Goal: Transaction & Acquisition: Register for event/course

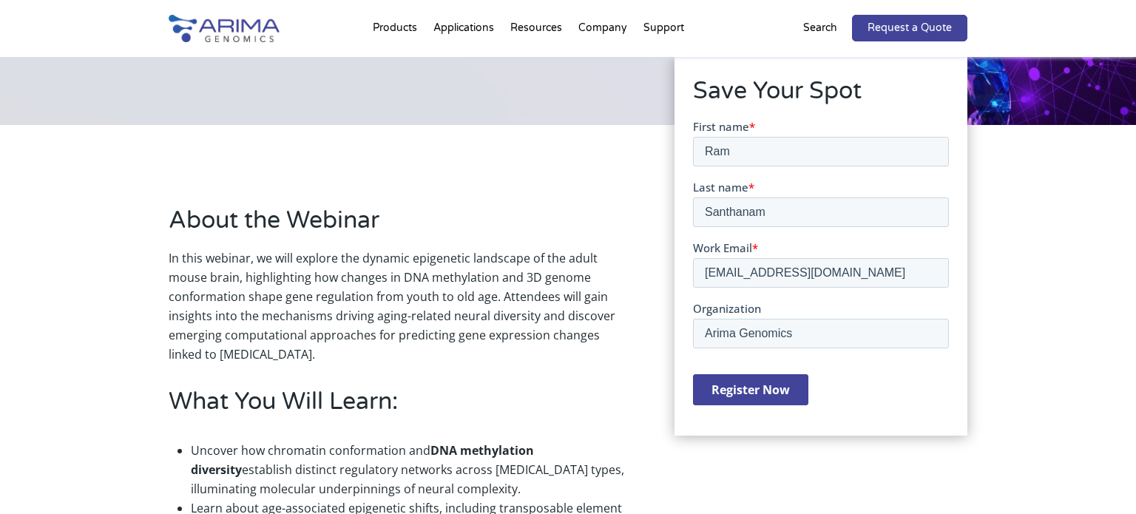
scroll to position [277, 0]
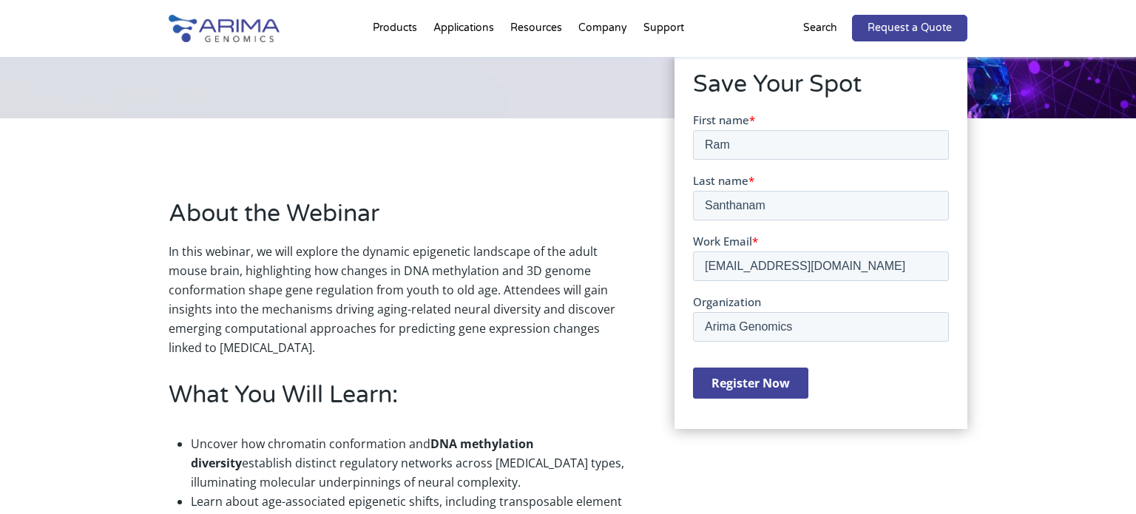
click at [757, 380] on input "Register Now" at bounding box center [749, 382] width 115 height 31
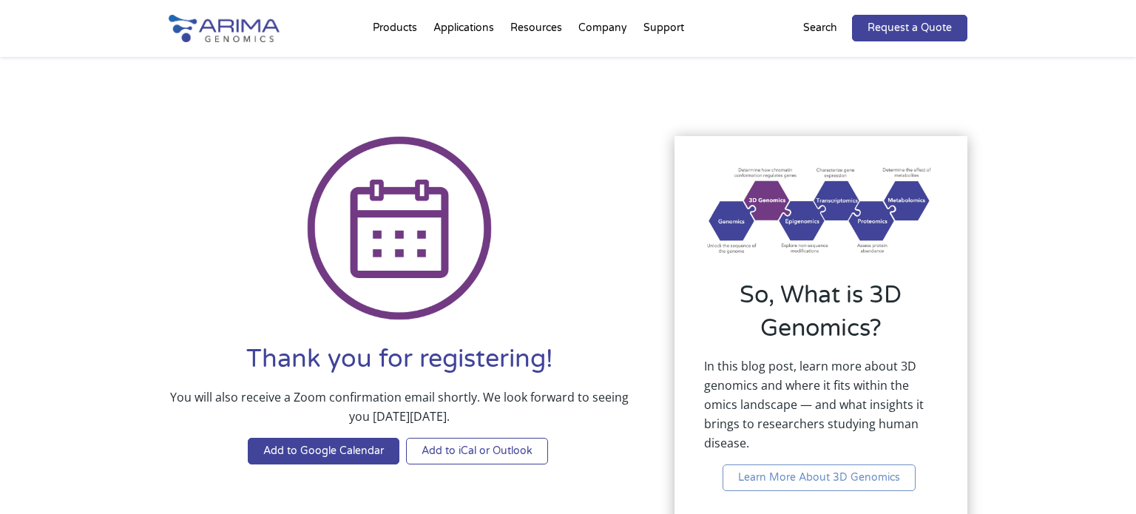
click at [466, 451] on link "Add to iCal or Outlook" at bounding box center [477, 451] width 142 height 27
